Goal: Task Accomplishment & Management: Manage account settings

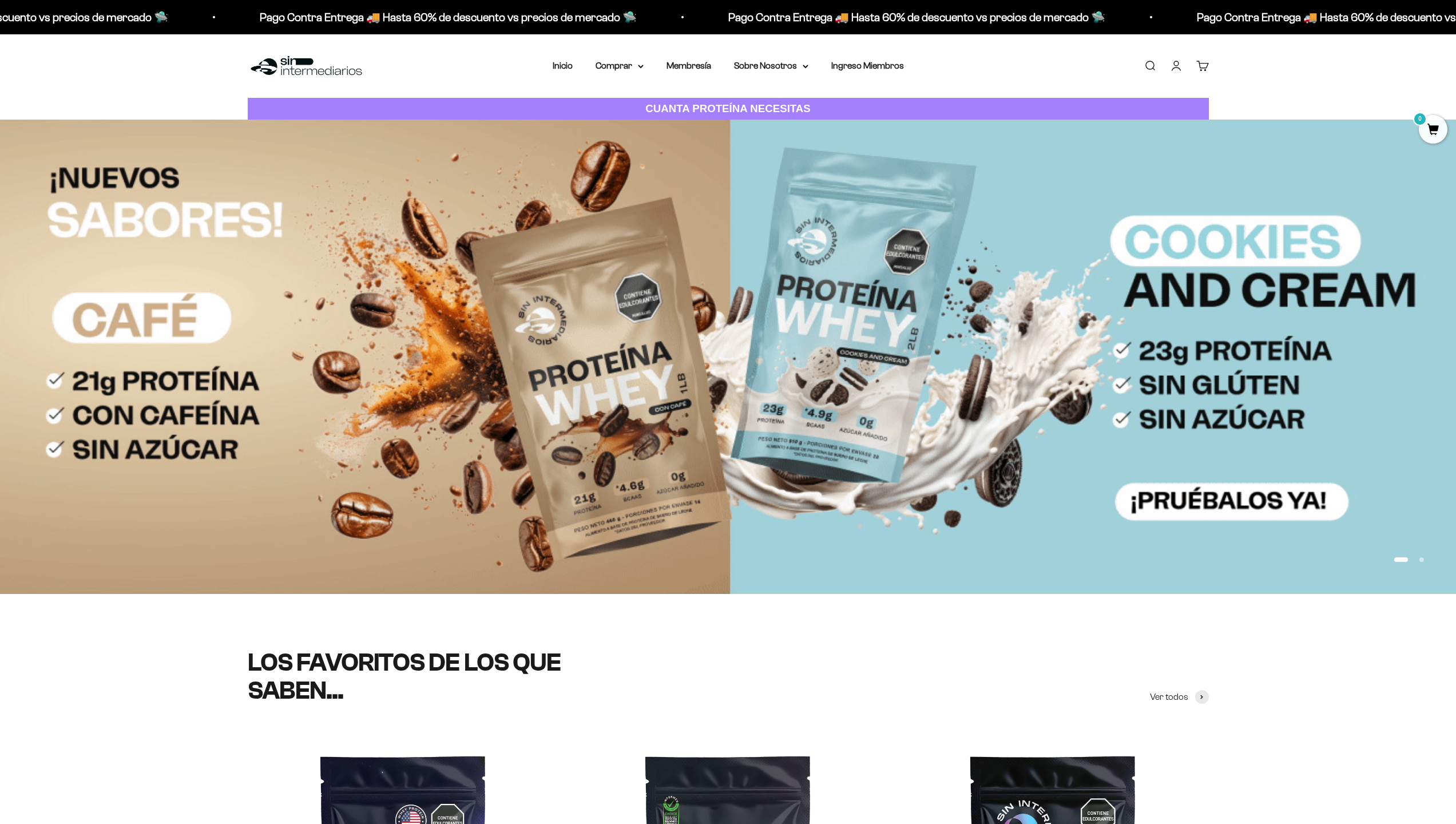
click at [1200, 69] on link "Carrito 0" at bounding box center [1202, 65] width 13 height 13
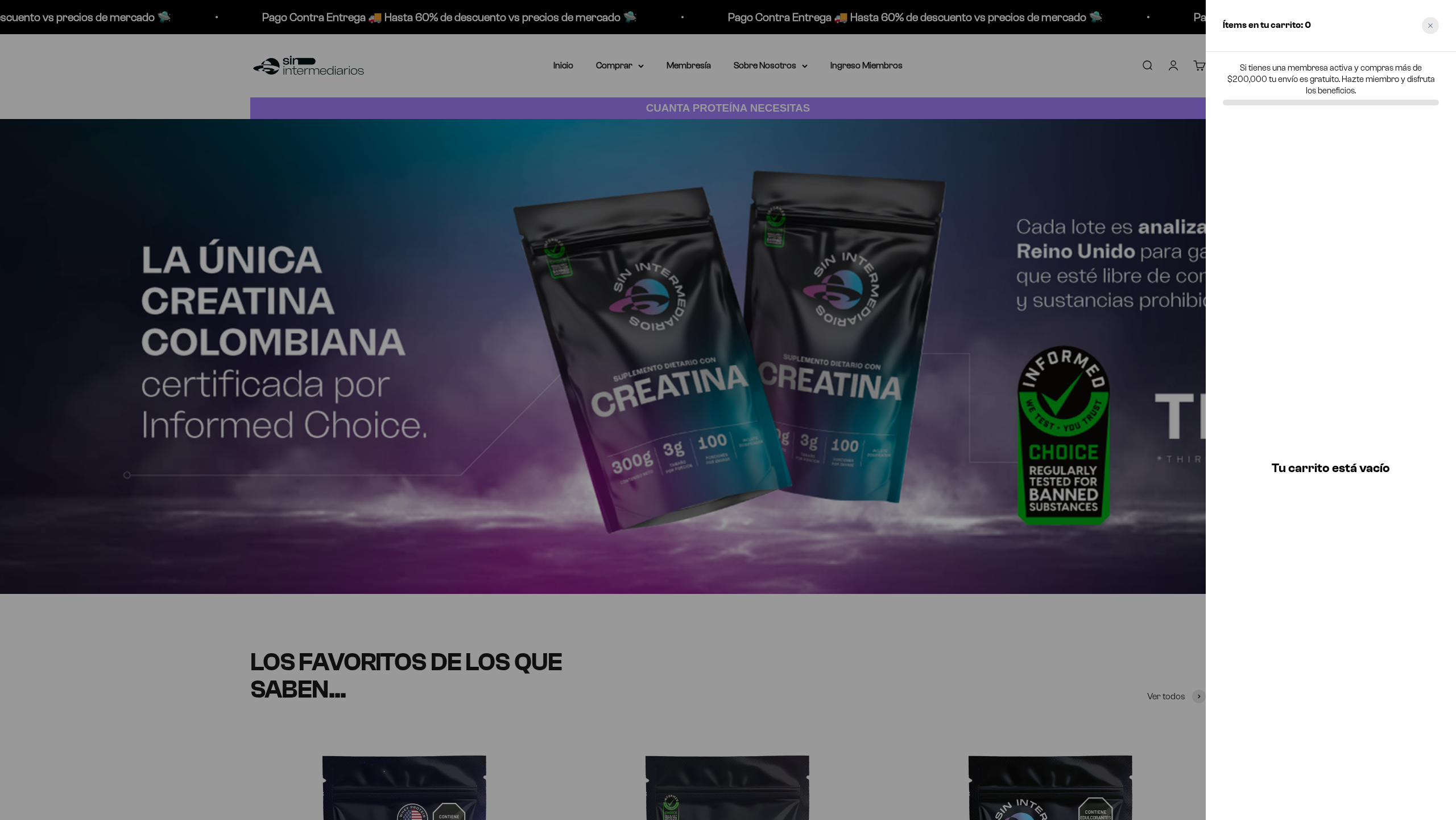
click at [1424, 26] on div "Close cart" at bounding box center [1431, 25] width 17 height 17
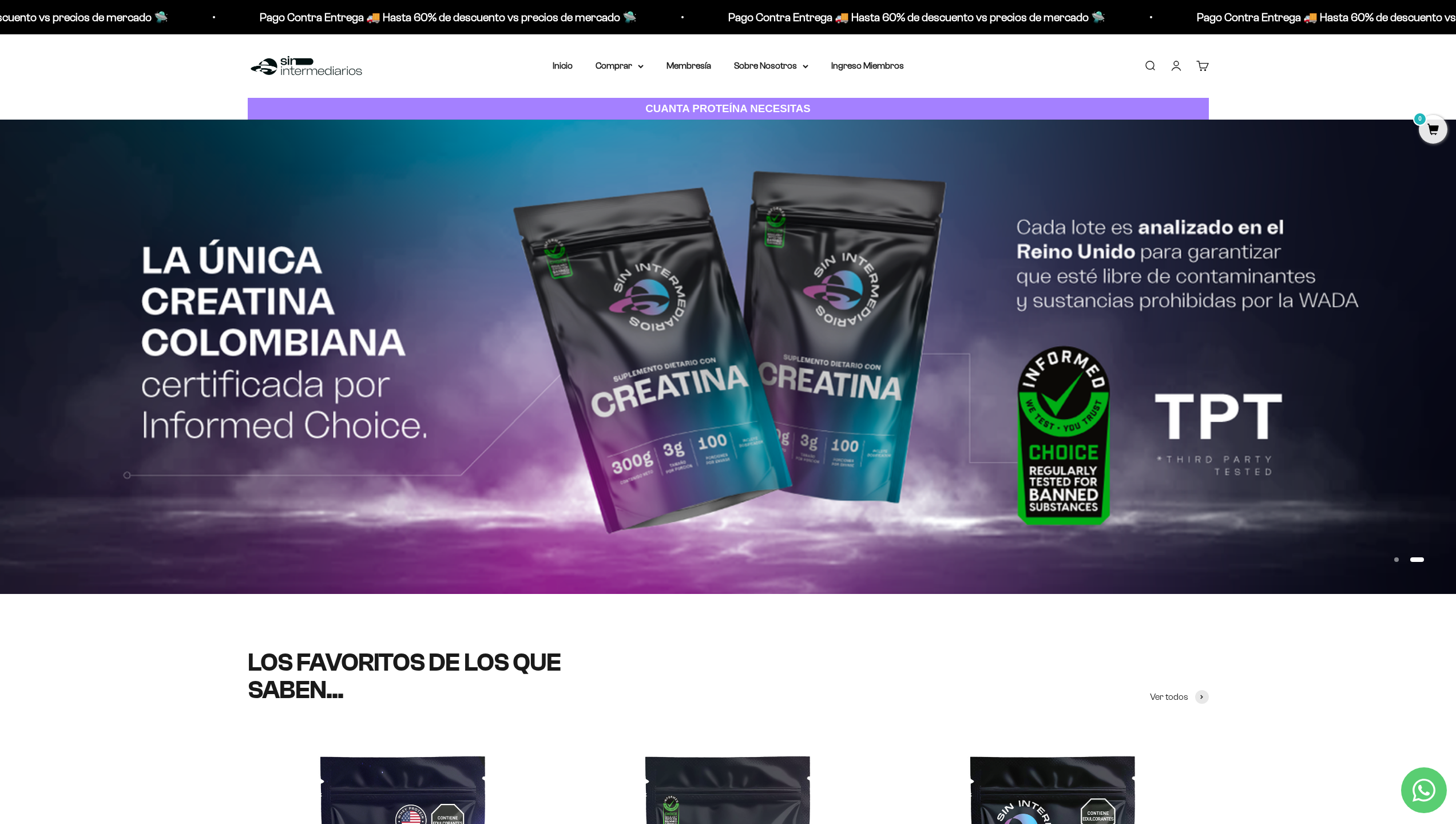
click at [1419, 123] on mark "0" at bounding box center [1420, 119] width 14 height 14
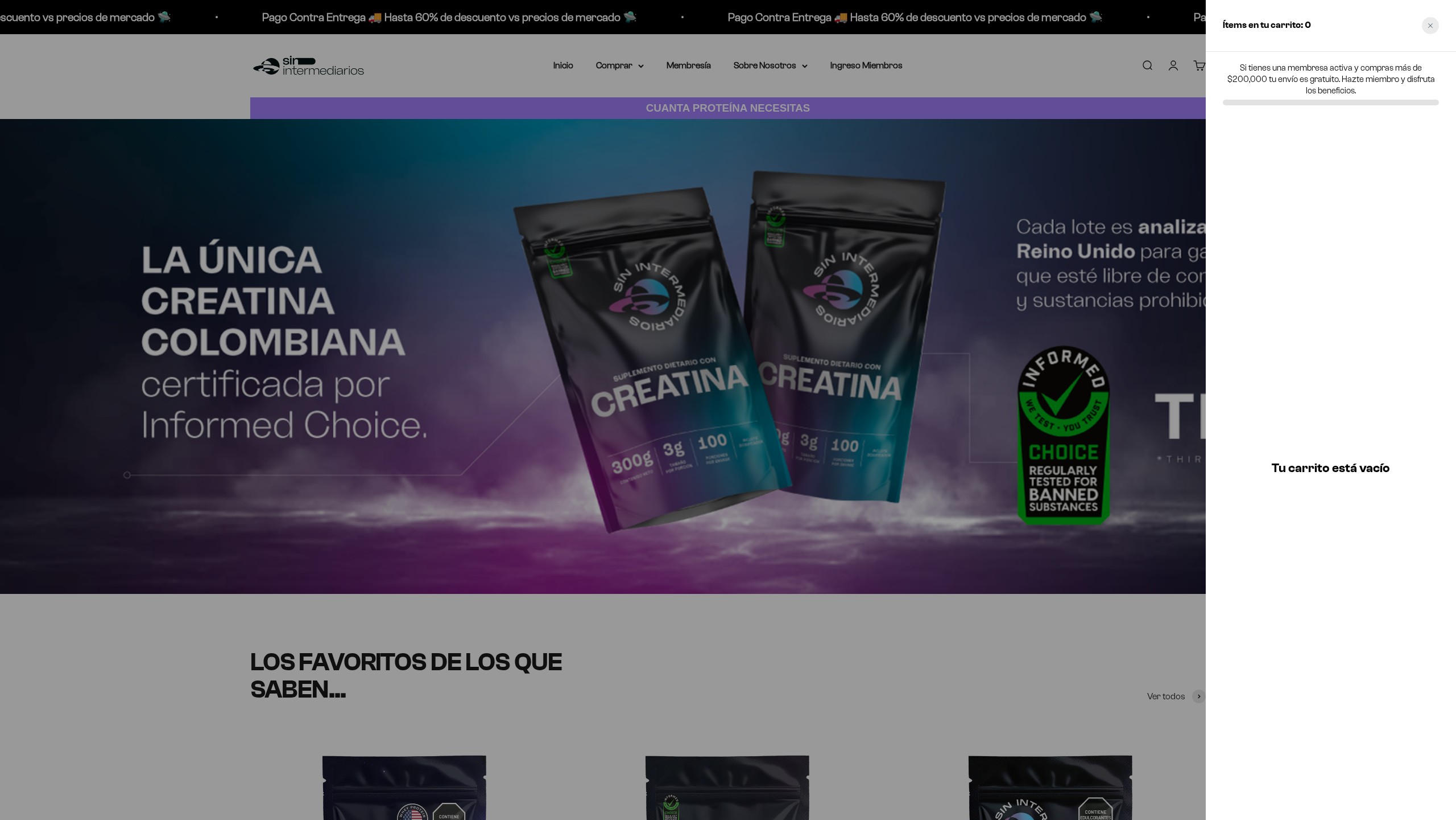
click at [1429, 27] on icon "Close cart" at bounding box center [1430, 25] width 4 height 4
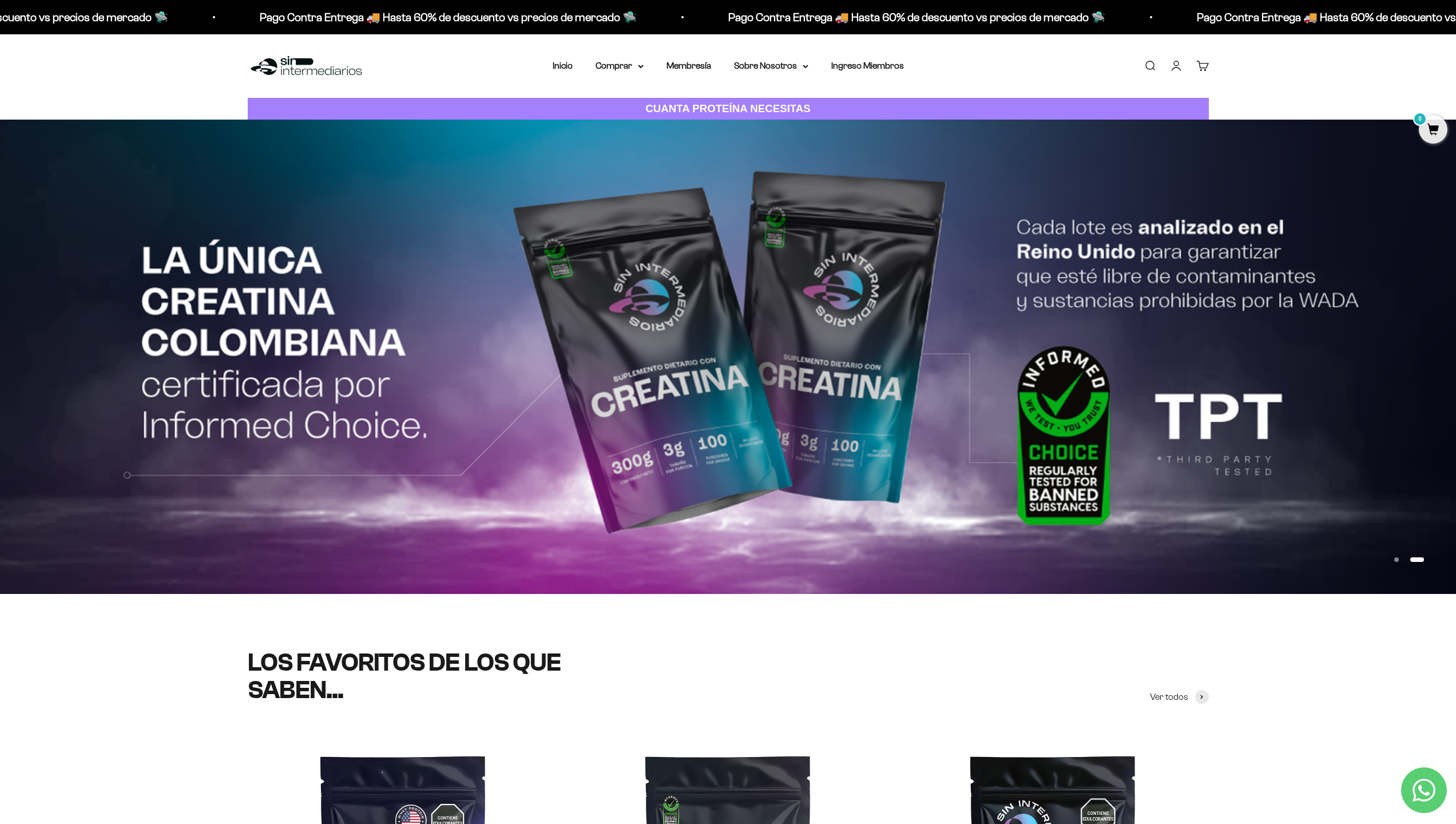
click at [1177, 68] on link "Iniciar sesión" at bounding box center [1176, 65] width 13 height 13
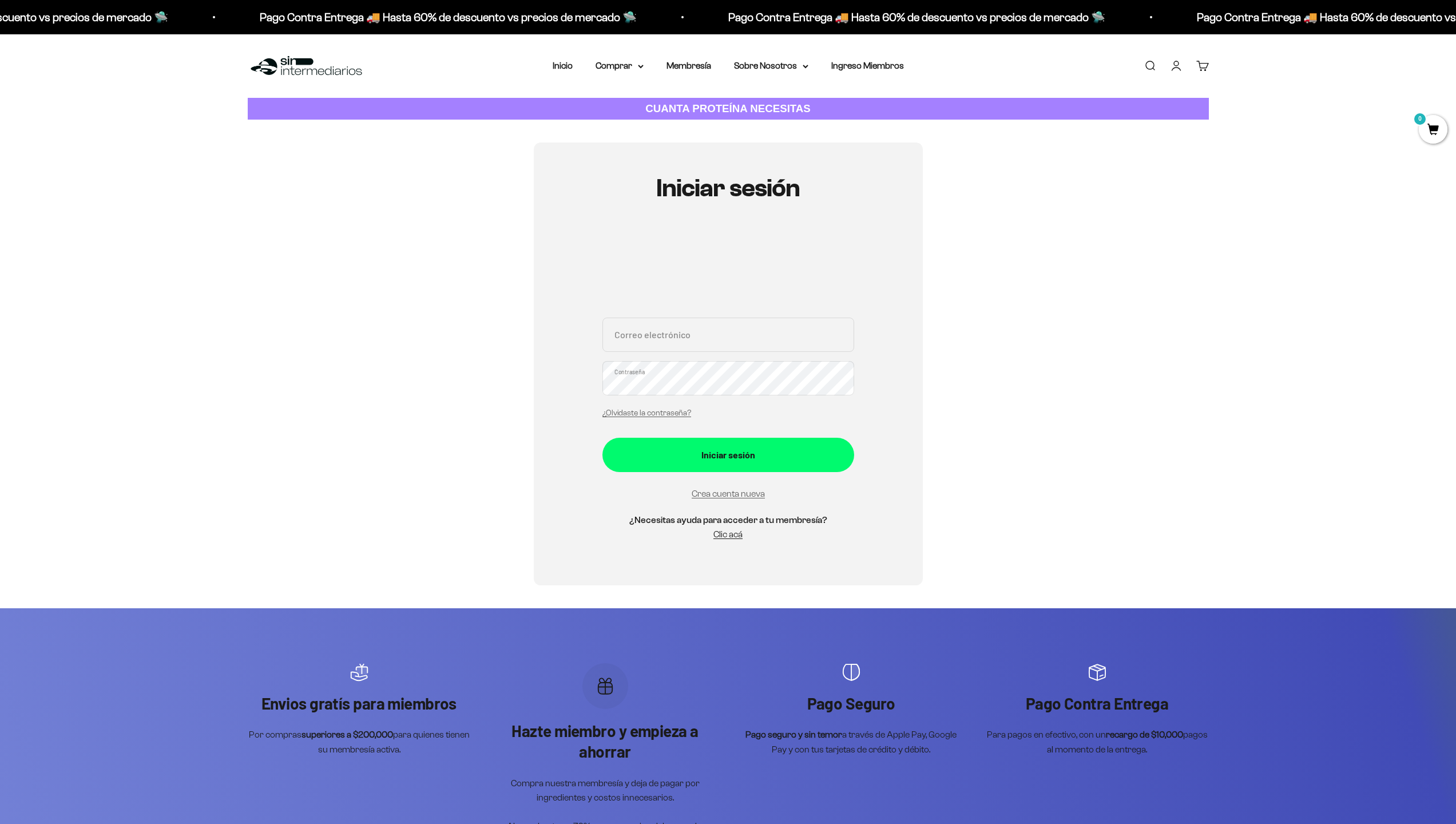
click at [689, 347] on input "Correo electrónico" at bounding box center [728, 334] width 252 height 34
type input "nataliamatiz55@gmail.com"
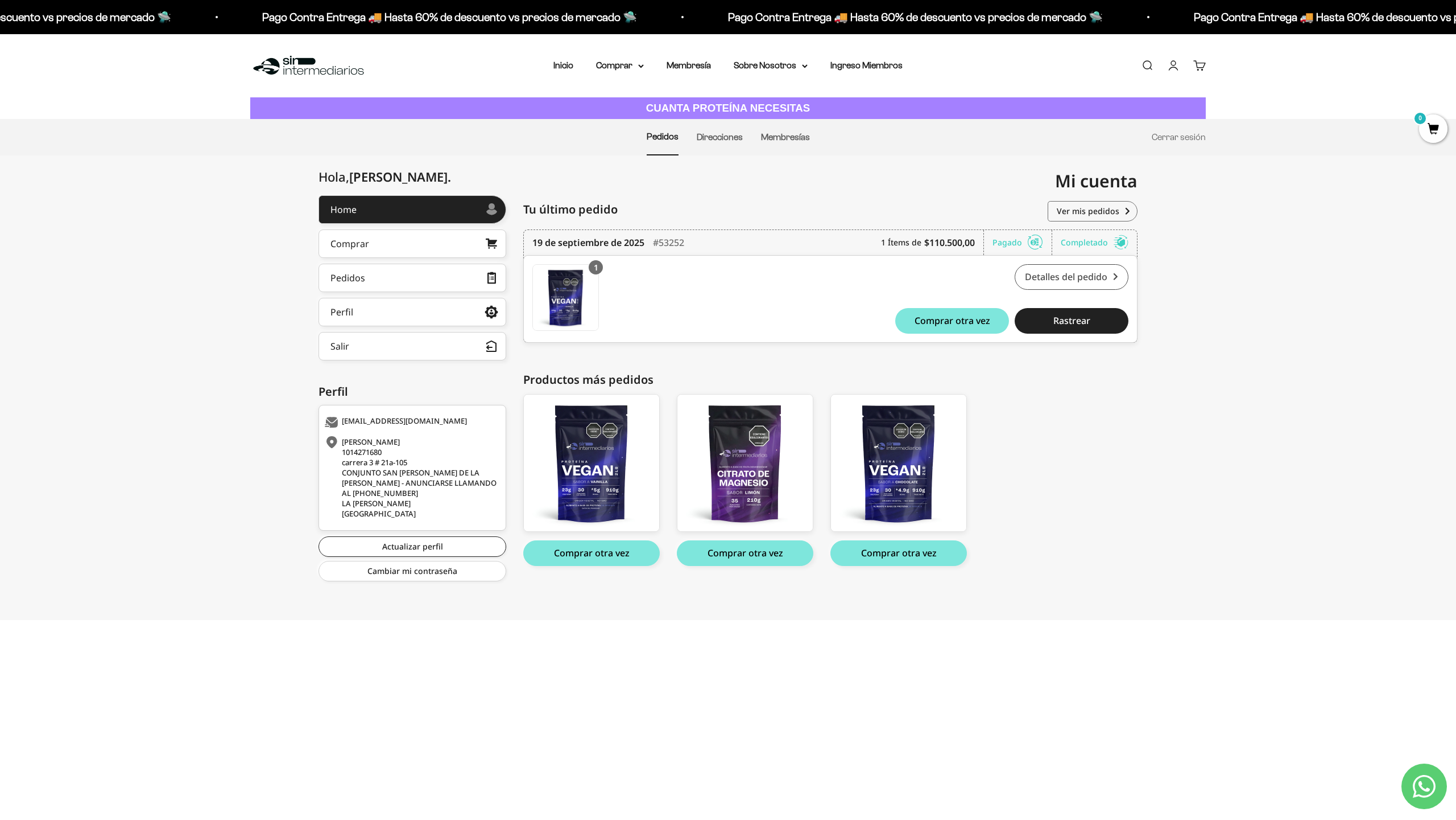
click at [1059, 271] on link "Detalles del pedido" at bounding box center [1071, 277] width 114 height 25
